Goal: Find specific page/section: Find specific page/section

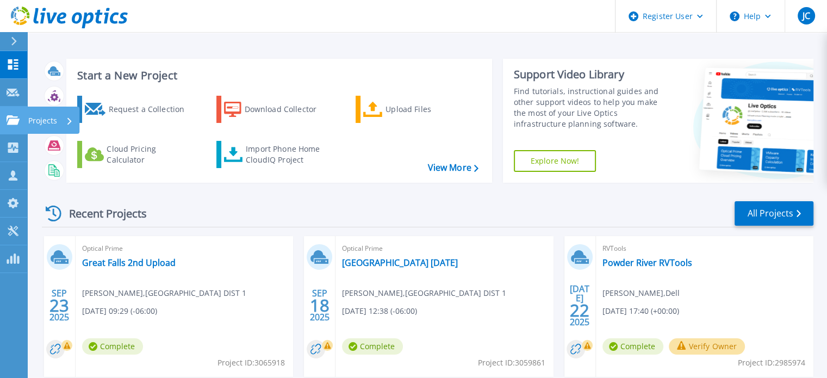
click at [7, 124] on icon at bounding box center [13, 119] width 13 height 9
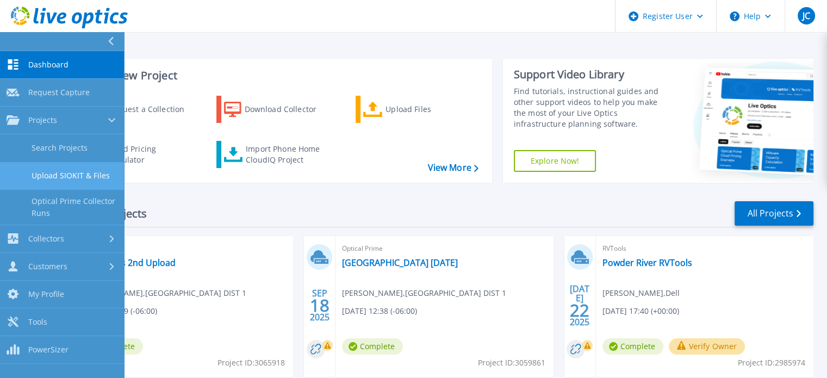
click at [66, 176] on link "Upload SIOKIT & Files" at bounding box center [62, 176] width 124 height 28
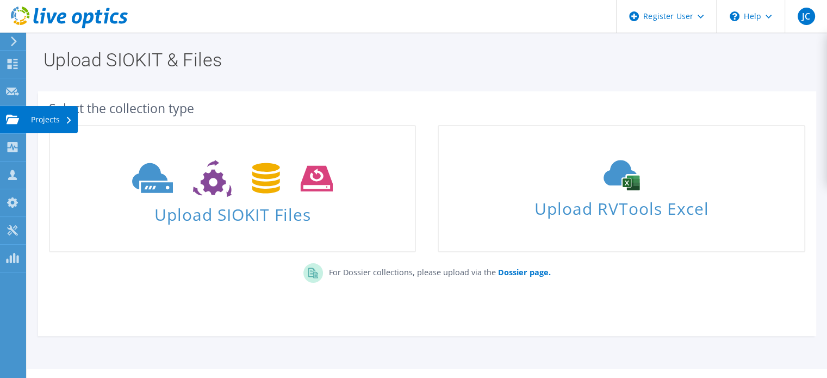
click at [14, 116] on use at bounding box center [12, 118] width 13 height 9
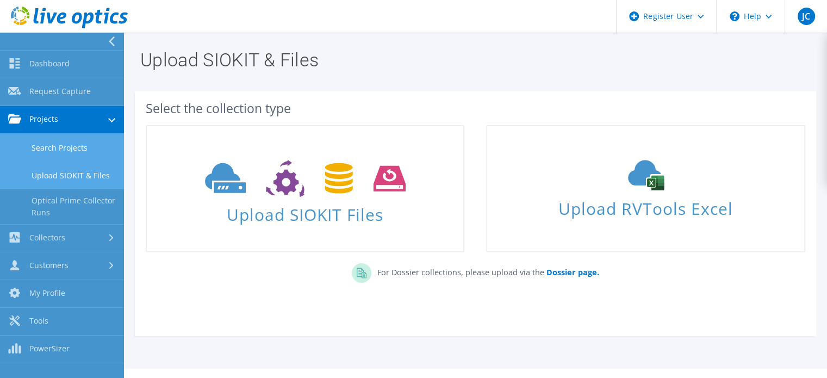
click at [77, 151] on link "Search Projects" at bounding box center [62, 148] width 124 height 28
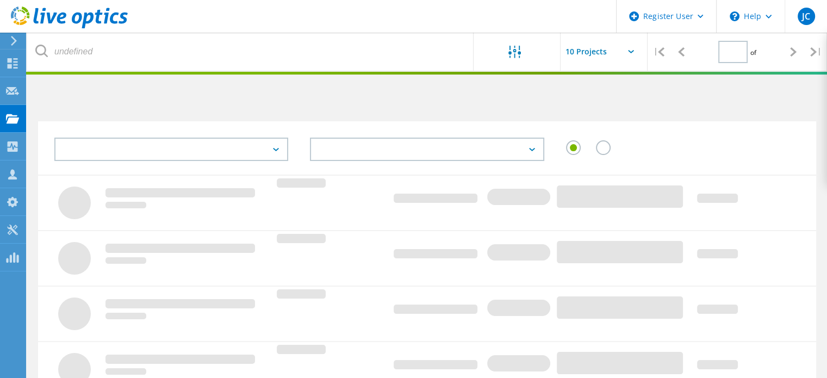
type input "1"
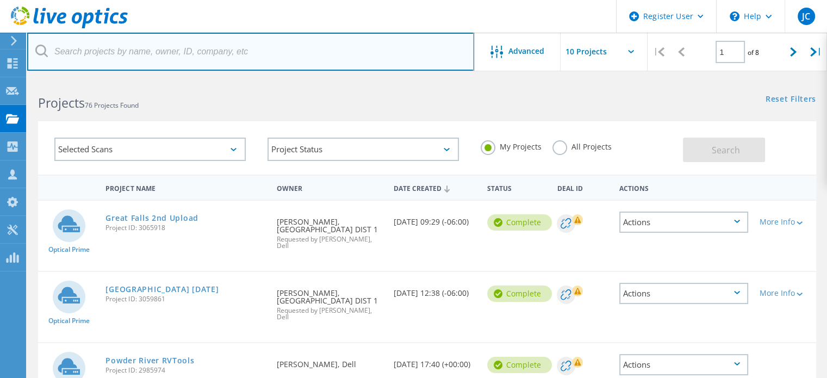
click at [189, 39] on input "text" at bounding box center [250, 52] width 447 height 38
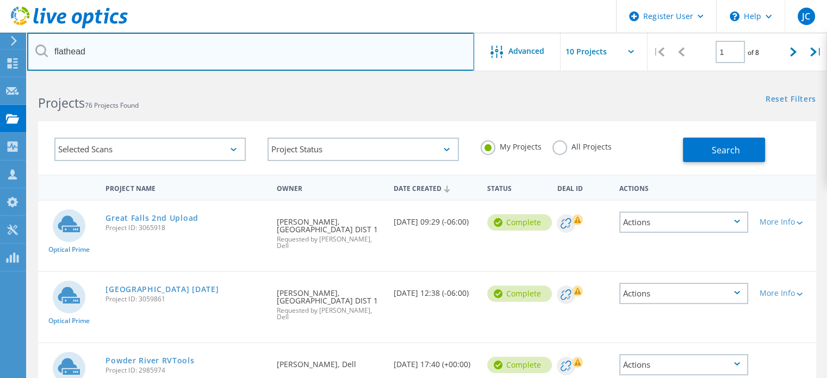
type input "flathead"
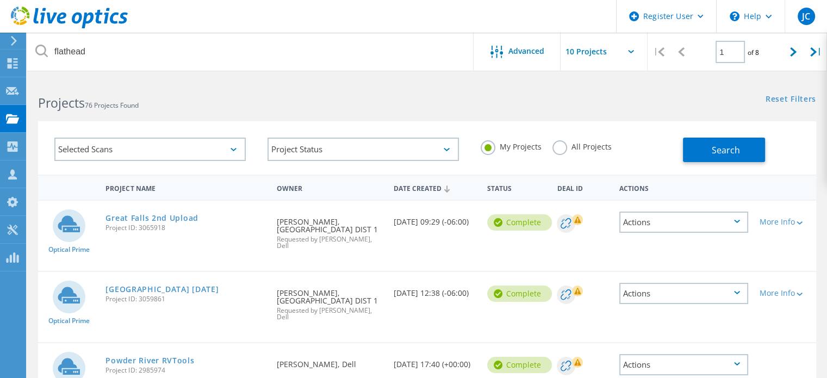
click at [563, 158] on div "My Projects All Projects" at bounding box center [576, 147] width 213 height 40
click at [561, 151] on label "All Projects" at bounding box center [581, 145] width 59 height 10
click at [0, 0] on input "All Projects" at bounding box center [0, 0] width 0 height 0
click at [719, 160] on button "Search" at bounding box center [724, 150] width 82 height 24
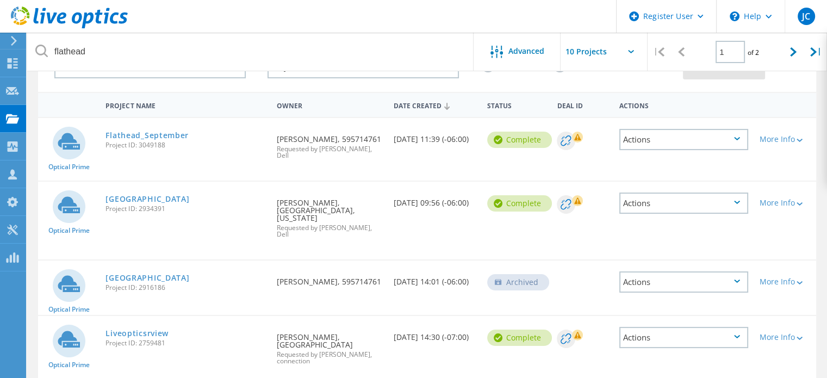
scroll to position [84, 0]
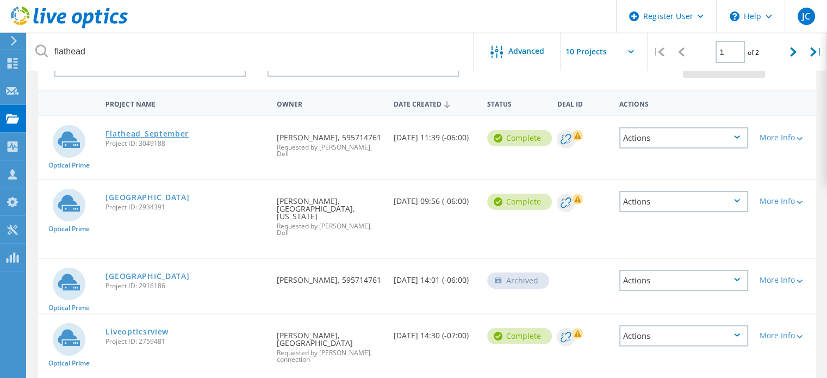
click at [182, 133] on link "Flathead_September" at bounding box center [146, 134] width 83 height 8
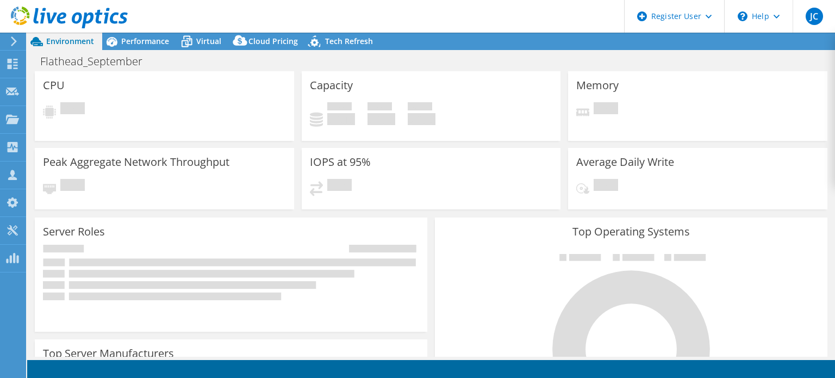
select select "USD"
